Goal: Task Accomplishment & Management: Complete application form

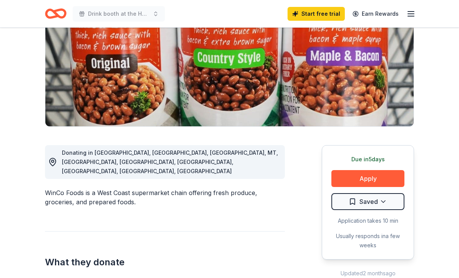
scroll to position [110, 0]
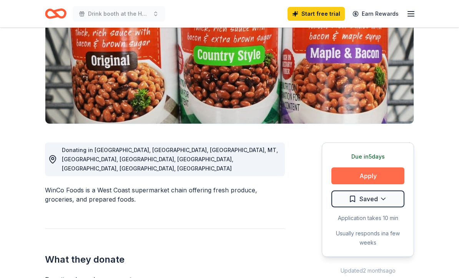
click at [378, 173] on button "Apply" at bounding box center [367, 176] width 73 height 17
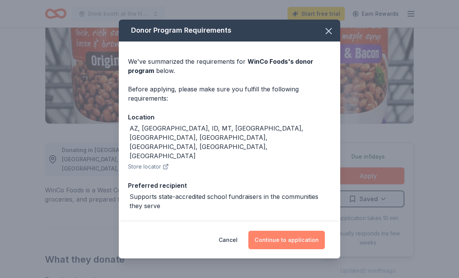
click at [289, 249] on button "Continue to application" at bounding box center [286, 240] width 76 height 18
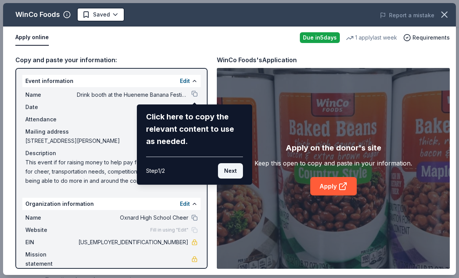
click at [234, 169] on button "Next" at bounding box center [230, 170] width 25 height 15
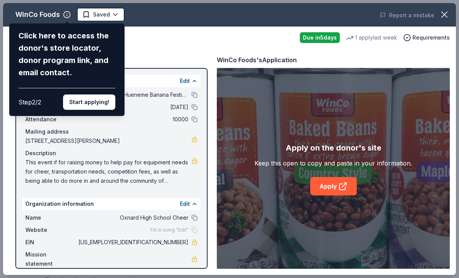
click at [189, 205] on div "WinCo Foods Click here to access the donor's store locator, donor program link,…" at bounding box center [229, 139] width 453 height 272
click at [188, 201] on div "WinCo Foods Click here to access the donor's store locator, donor program link,…" at bounding box center [229, 139] width 453 height 272
click at [183, 204] on div "WinCo Foods Click here to access the donor's store locator, donor program link,…" at bounding box center [229, 139] width 453 height 272
click at [196, 140] on div "WinCo Foods Click here to access the donor's store locator, donor program link,…" at bounding box center [229, 139] width 453 height 272
click at [335, 200] on div "WinCo Foods Click here to access the donor's store locator, donor program link,…" at bounding box center [229, 139] width 453 height 272
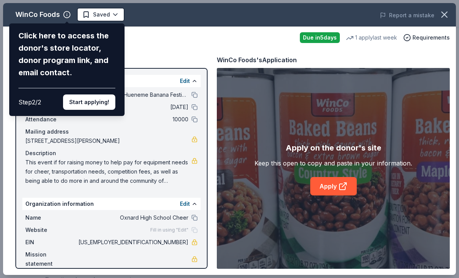
click at [337, 198] on div "WinCo Foods Click here to access the donor's store locator, donor program link,…" at bounding box center [229, 139] width 453 height 272
click at [102, 95] on button "Start applying!" at bounding box center [89, 102] width 52 height 15
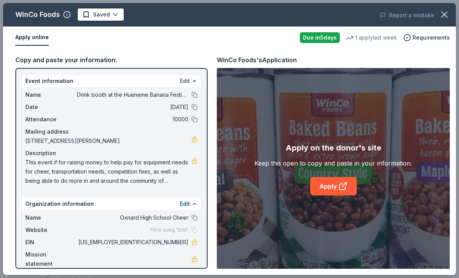
click at [188, 80] on button "Edit" at bounding box center [185, 80] width 10 height 9
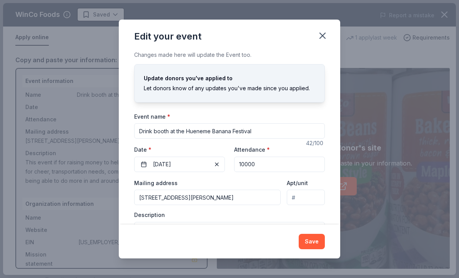
click at [205, 199] on input "[STREET_ADDRESS][PERSON_NAME]" at bounding box center [207, 197] width 146 height 15
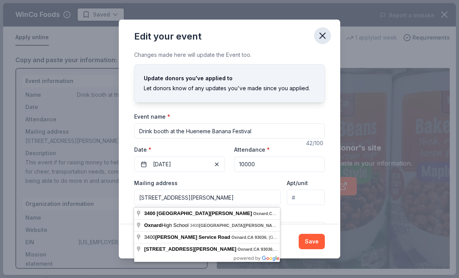
click at [327, 41] on icon "button" at bounding box center [322, 35] width 11 height 11
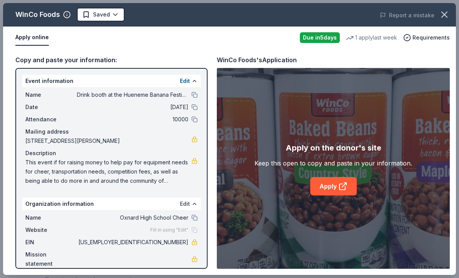
click at [186, 203] on button "Edit" at bounding box center [185, 203] width 10 height 9
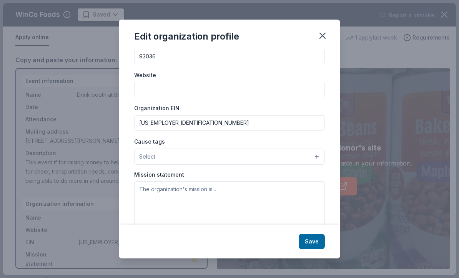
scroll to position [60, 0]
click at [327, 35] on icon "button" at bounding box center [322, 35] width 11 height 11
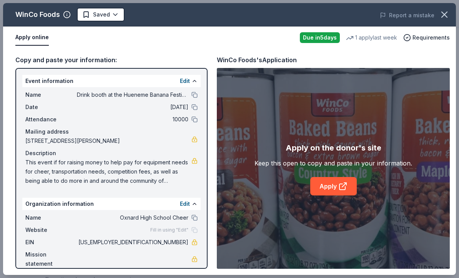
scroll to position [122, 0]
click at [188, 202] on button "Edit" at bounding box center [185, 203] width 10 height 9
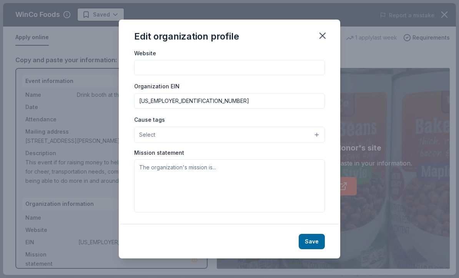
scroll to position [83, 0]
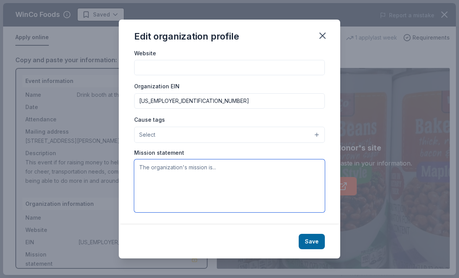
click at [186, 190] on textarea at bounding box center [229, 185] width 191 height 53
paste textarea "Our mission is to represent Oxnard High School with pride, spirit, and integrit…"
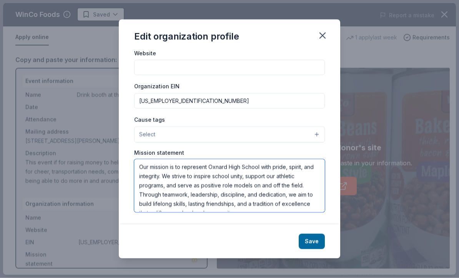
scroll to position [5, 0]
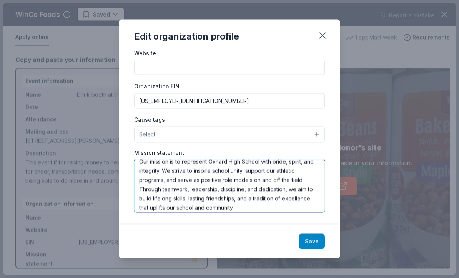
type textarea "Our mission is to represent Oxnard High School with pride, spirit, and integrit…"
click at [312, 242] on button "Save" at bounding box center [312, 241] width 26 height 15
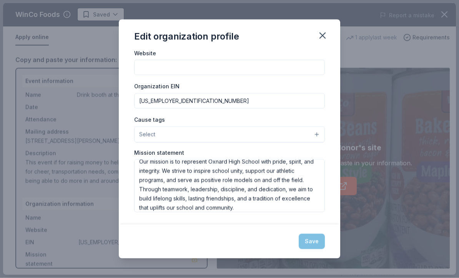
scroll to position [110, 0]
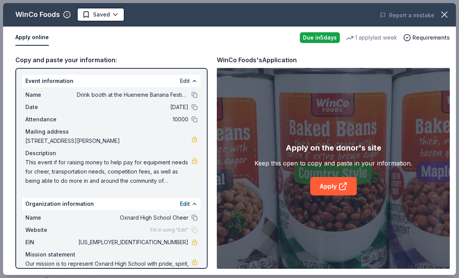
click at [185, 80] on button "Edit" at bounding box center [185, 80] width 10 height 9
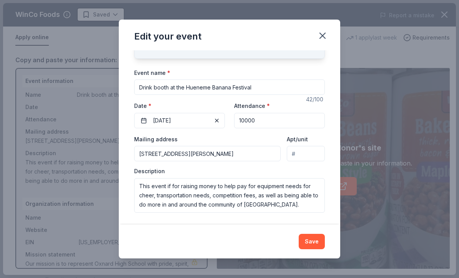
scroll to position [44, 0]
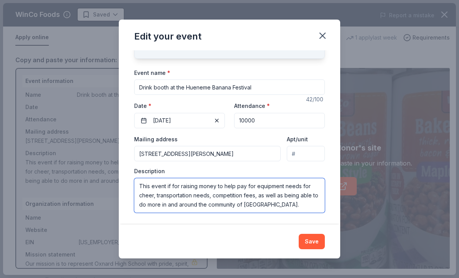
drag, startPoint x: 178, startPoint y: 185, endPoint x: 168, endPoint y: 186, distance: 10.0
click at [168, 184] on textarea "This event if for raising money to help pay for equipment needs for cheer, tran…" at bounding box center [229, 195] width 191 height 35
drag, startPoint x: 168, startPoint y: 186, endPoint x: 178, endPoint y: 186, distance: 10.4
click at [178, 186] on textarea "This event if for raising money to help pay for equipment needs for cheer, tran…" at bounding box center [229, 195] width 191 height 35
drag, startPoint x: 242, startPoint y: 187, endPoint x: 236, endPoint y: 170, distance: 18.1
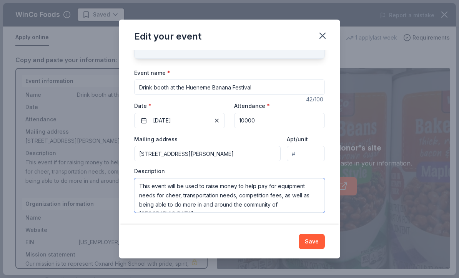
click at [239, 180] on textarea "This event will be used to raise money to help pay for equipment needs for chee…" at bounding box center [229, 195] width 191 height 35
click at [267, 185] on textarea "This event will be used to raise money which help pay for equipment needs for c…" at bounding box center [229, 195] width 191 height 35
type textarea "This event will be used to raise money which help to pay for equipment needs fo…"
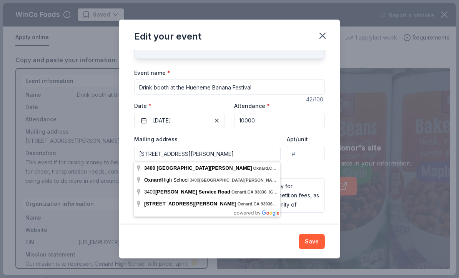
drag, startPoint x: 258, startPoint y: 152, endPoint x: 181, endPoint y: 151, distance: 76.9
click at [181, 151] on input "[STREET_ADDRESS][PERSON_NAME]" at bounding box center [207, 153] width 146 height 15
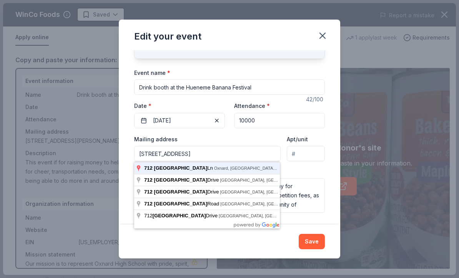
type input "[STREET_ADDRESS]"
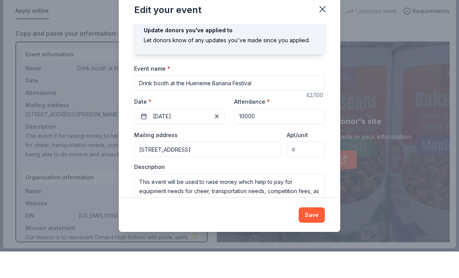
scroll to position [178, 0]
click at [254, 201] on textarea "This event will be used to raise money which help to pay for equipment needs fo…" at bounding box center [229, 218] width 191 height 35
type textarea "This event will be used to raise money which will help to pay for equipment nee…"
click at [313, 238] on button "Save" at bounding box center [312, 241] width 26 height 15
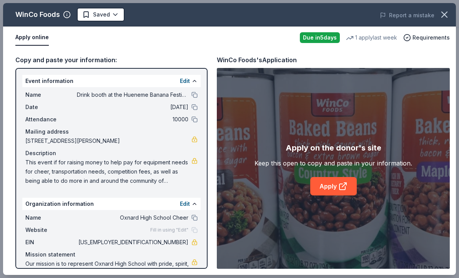
scroll to position [110, 0]
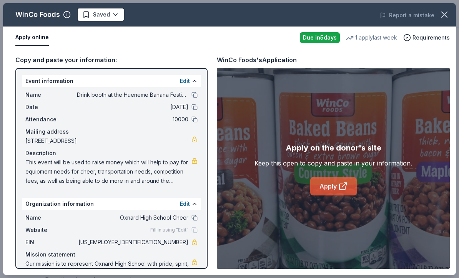
click at [334, 196] on link "Apply" at bounding box center [333, 186] width 47 height 18
click at [187, 81] on button "Edit" at bounding box center [185, 80] width 10 height 9
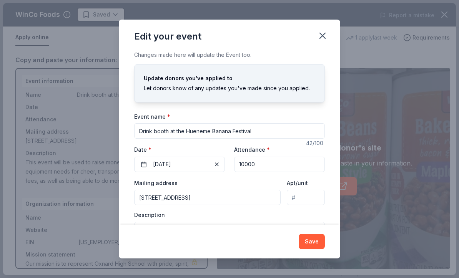
click at [219, 198] on input "[STREET_ADDRESS]" at bounding box center [207, 197] width 146 height 15
type input "[STREET_ADDRESS][PERSON_NAME]"
click at [304, 244] on button "Save" at bounding box center [312, 241] width 26 height 15
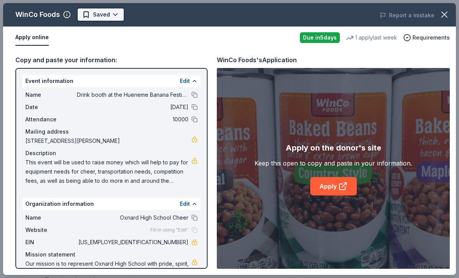
click at [88, 124] on body "Drink booth at the Hueneme Banana Festival Start free trial Earn Rewards Due [D…" at bounding box center [229, 29] width 459 height 278
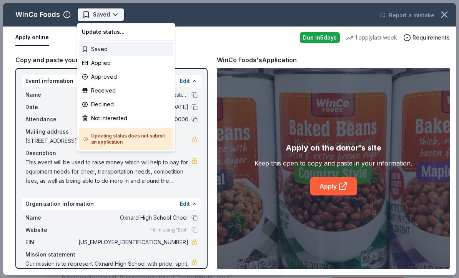
scroll to position [0, 0]
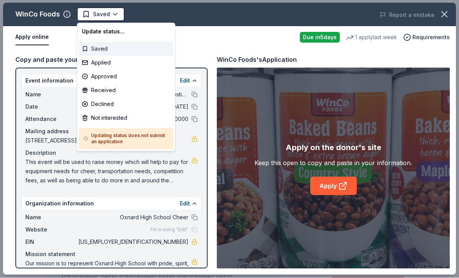
click at [98, 52] on div "Saved" at bounding box center [126, 49] width 95 height 14
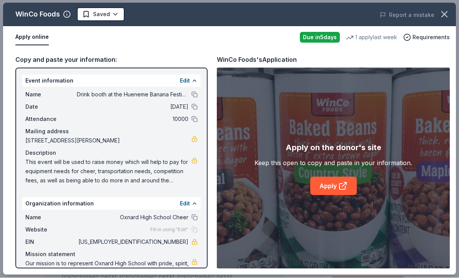
scroll to position [0, 0]
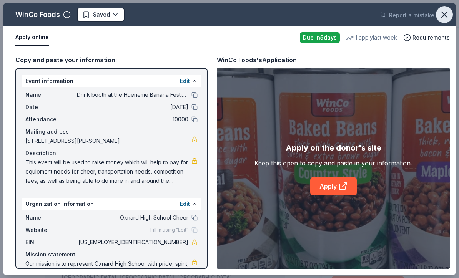
click at [445, 15] on icon "button" at bounding box center [444, 14] width 11 height 11
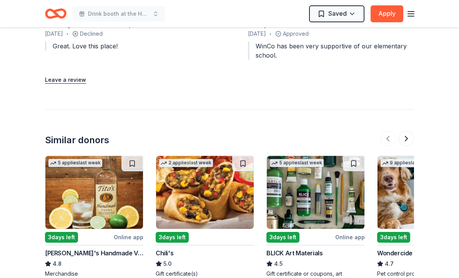
scroll to position [1067, 0]
